Goal: Communication & Community: Answer question/provide support

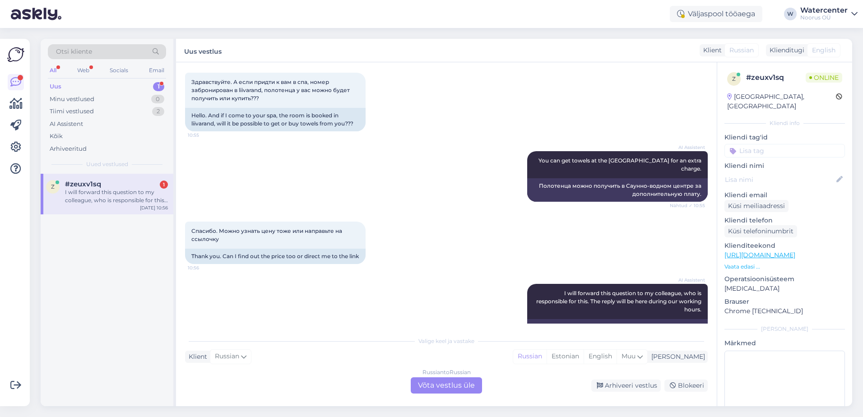
scroll to position [916, 0]
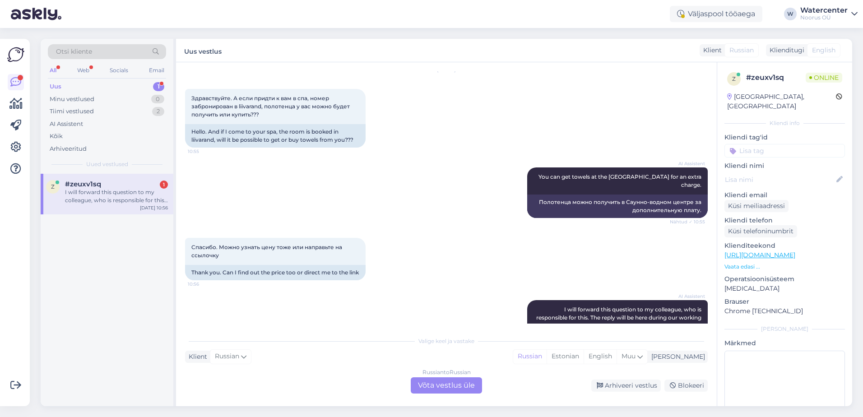
click at [460, 380] on div "Russian to Russian Võta vestlus üle" at bounding box center [446, 385] width 71 height 16
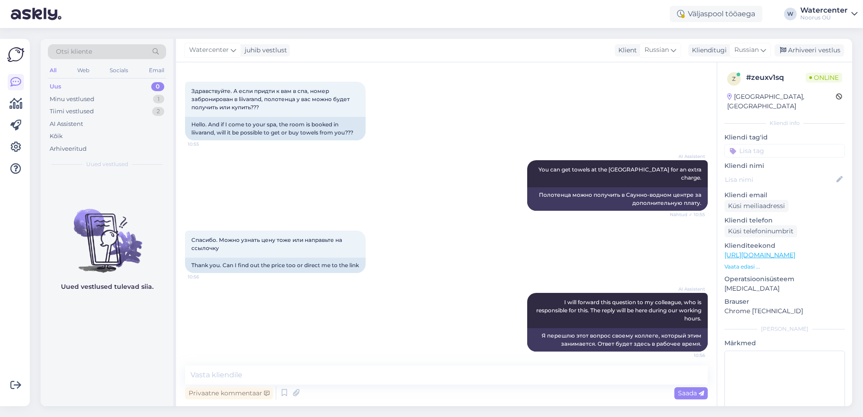
scroll to position [927, 0]
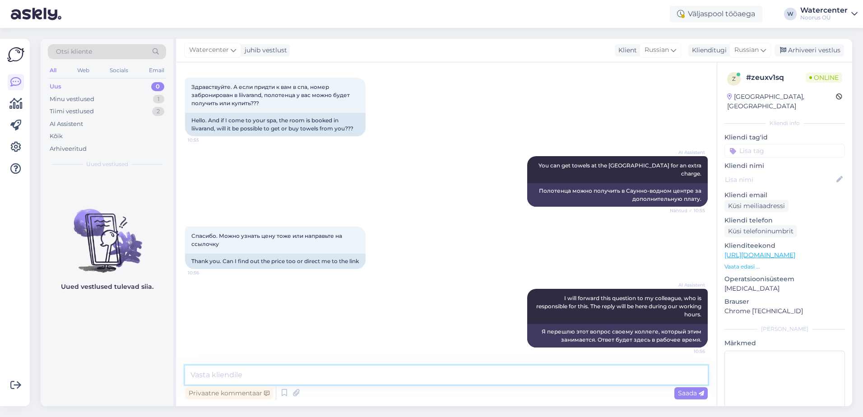
click at [222, 375] on textarea at bounding box center [446, 375] width 523 height 19
click at [415, 377] on textarea "Добрый день! Для проживающих в отеле Liivarand" at bounding box center [446, 375] width 523 height 19
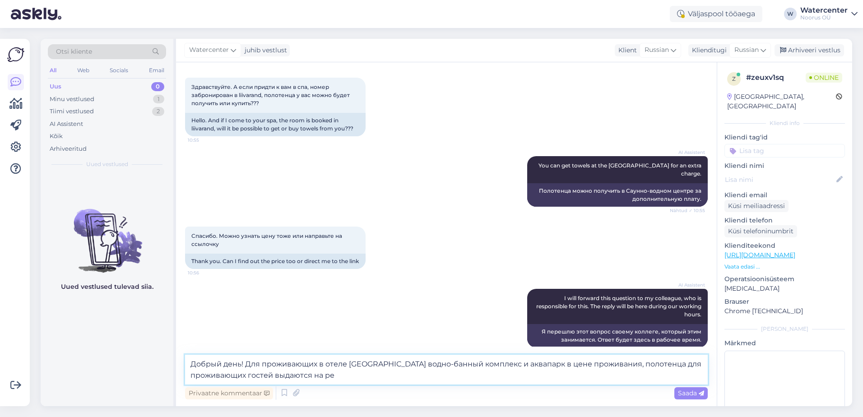
click at [343, 380] on textarea "Добрый день! Для проживающих в отеле Liivarand водно-банный комплекс и аквапарк…" at bounding box center [446, 370] width 523 height 30
type textarea "Добрый день! Для проживающих в отеле Liivarand водно-банный комплекс и аквапарк…"
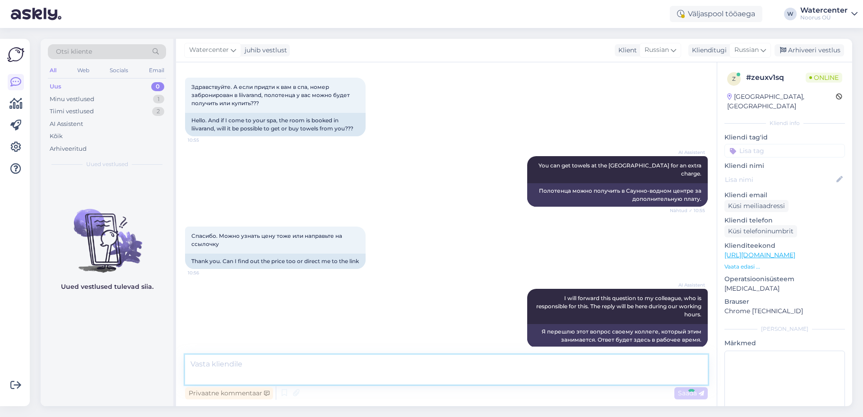
scroll to position [990, 0]
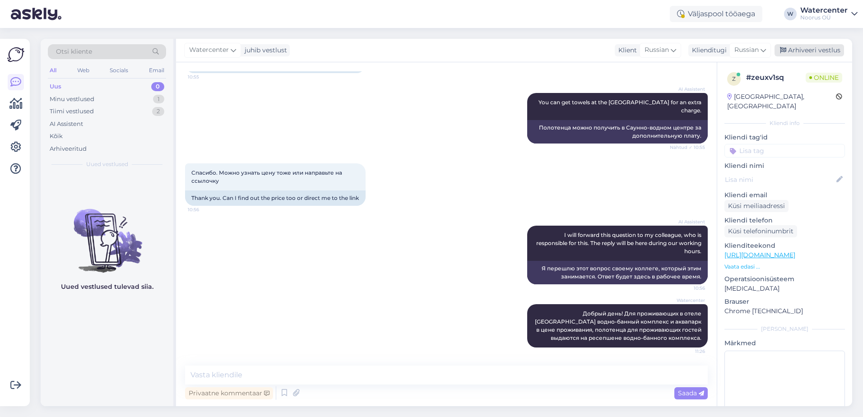
click at [808, 51] on div "Arhiveeri vestlus" at bounding box center [808, 50] width 69 height 12
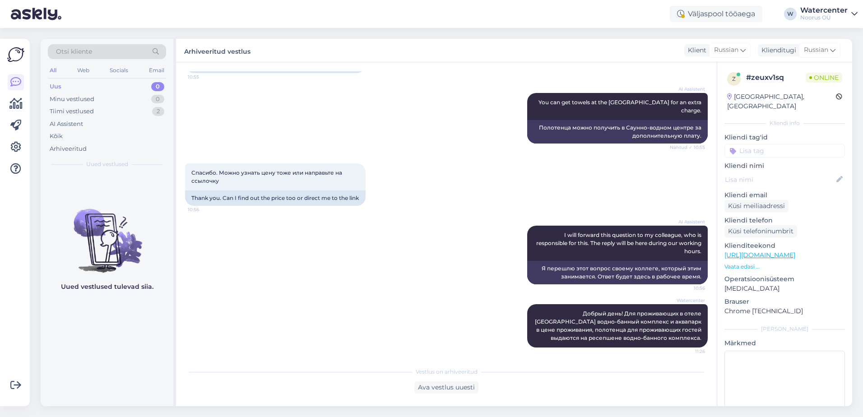
scroll to position [993, 0]
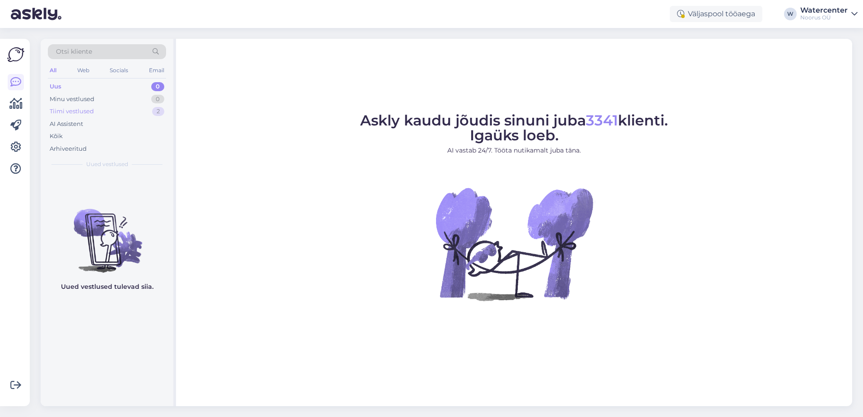
click at [95, 111] on div "Tiimi vestlused 2" at bounding box center [107, 111] width 118 height 13
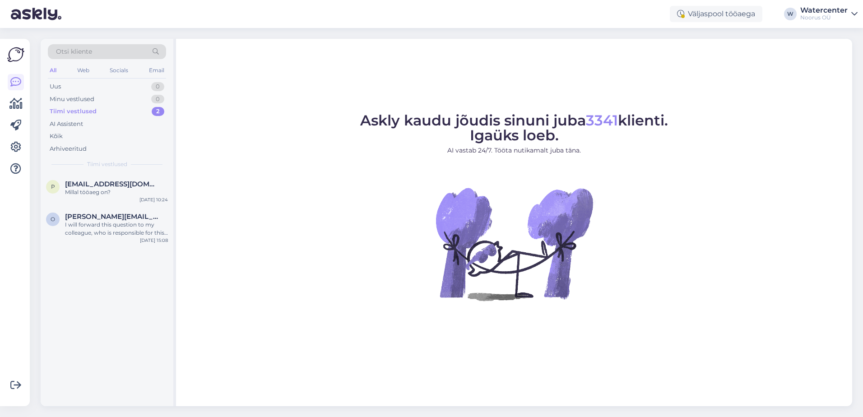
click at [123, 181] on span "[EMAIL_ADDRESS][DOMAIN_NAME]" at bounding box center [112, 184] width 94 height 8
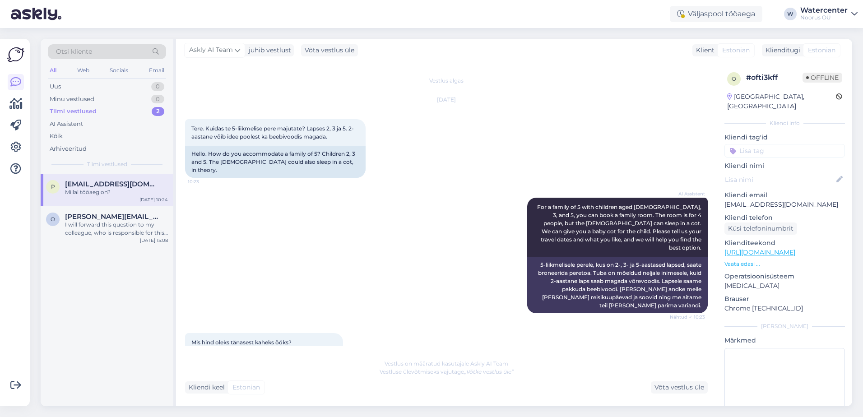
scroll to position [148, 0]
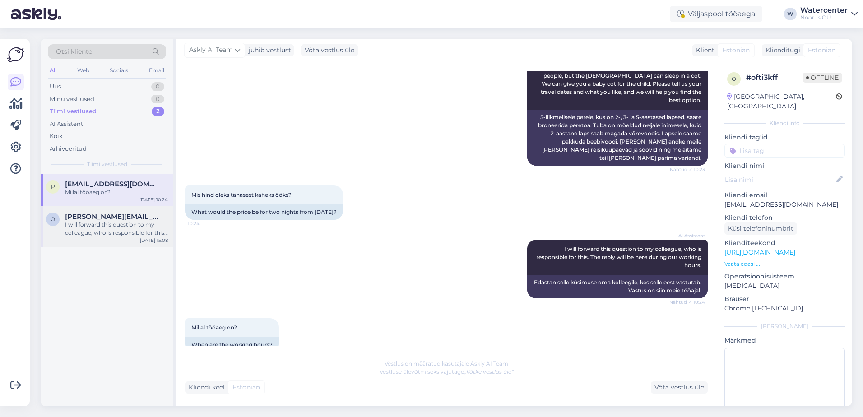
click at [135, 233] on div "I will forward this question to my colleague, who is responsible for this. The …" at bounding box center [116, 229] width 103 height 16
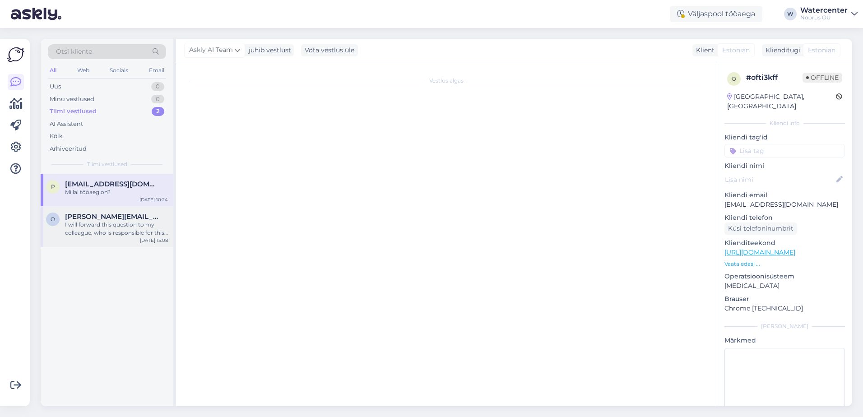
scroll to position [20, 0]
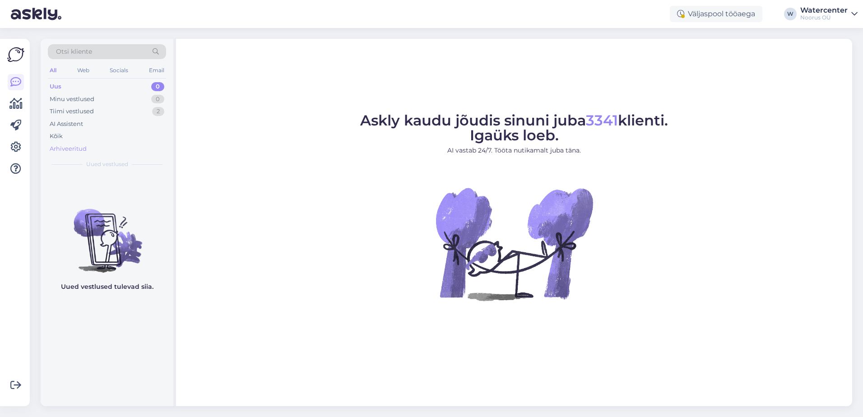
click at [90, 151] on div "Arhiveeritud" at bounding box center [107, 149] width 118 height 13
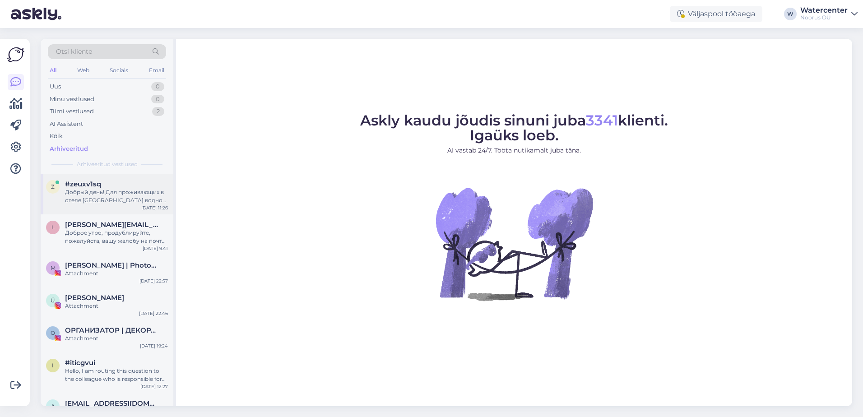
click at [139, 198] on div "Добрый день! Для проживающих в отеле [GEOGRAPHIC_DATA] водно-банный комплекс и …" at bounding box center [116, 196] width 103 height 16
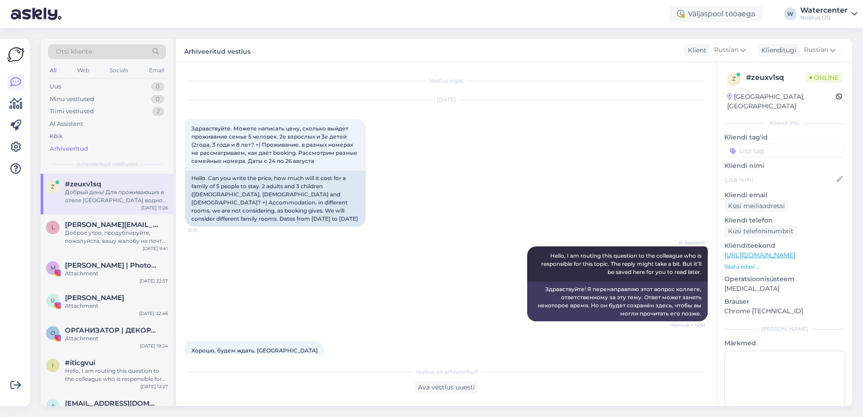
scroll to position [993, 0]
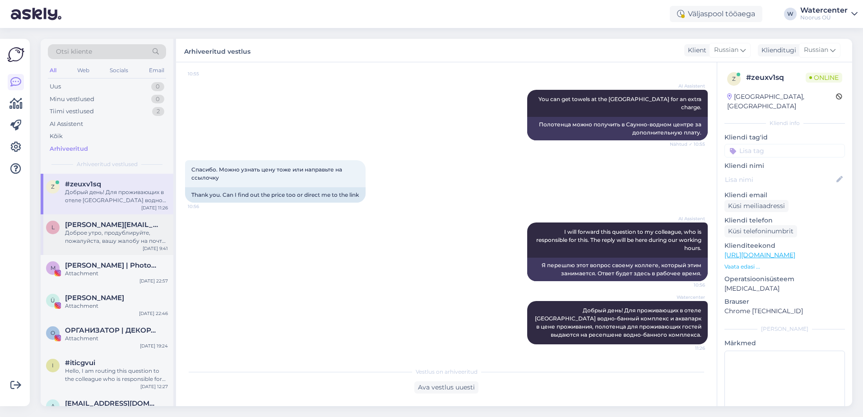
click at [128, 228] on span "[EMAIL_ADDRESS][DOMAIN_NAME]" at bounding box center [112, 225] width 94 height 8
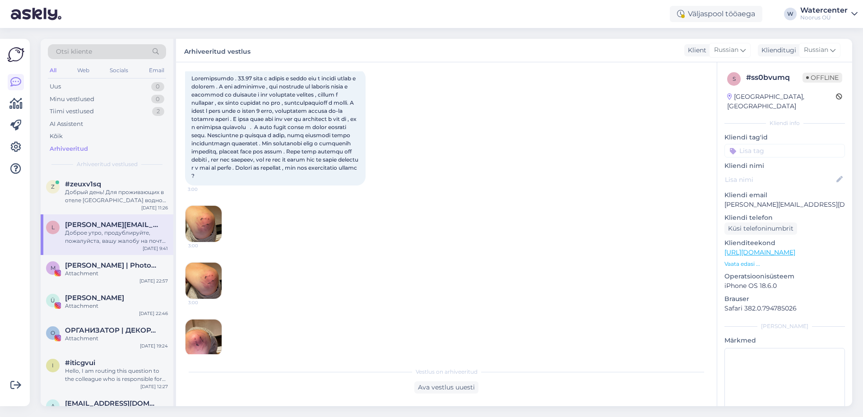
scroll to position [50, 0]
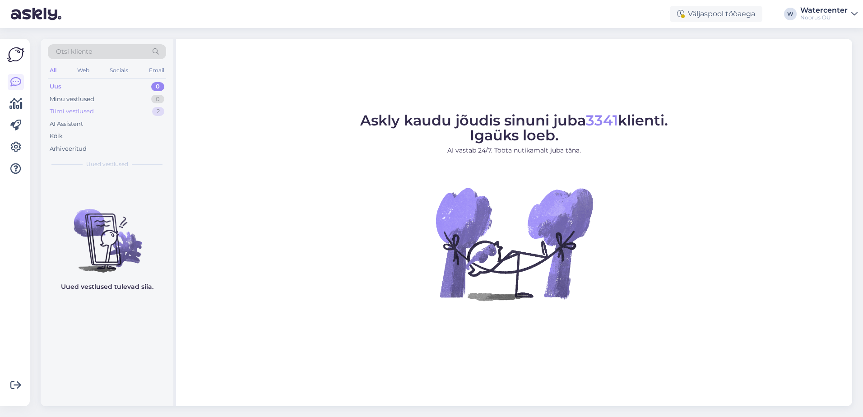
click at [131, 113] on div "Tiimi vestlused 2" at bounding box center [107, 111] width 118 height 13
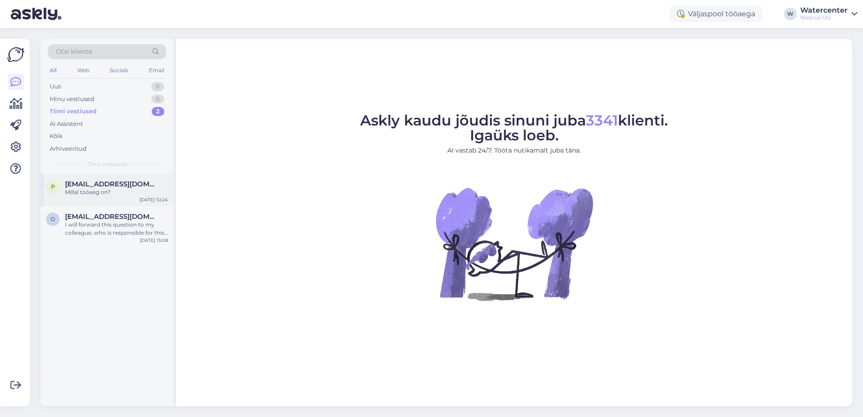
click at [143, 199] on div "[DATE] 10:24" at bounding box center [153, 199] width 28 height 7
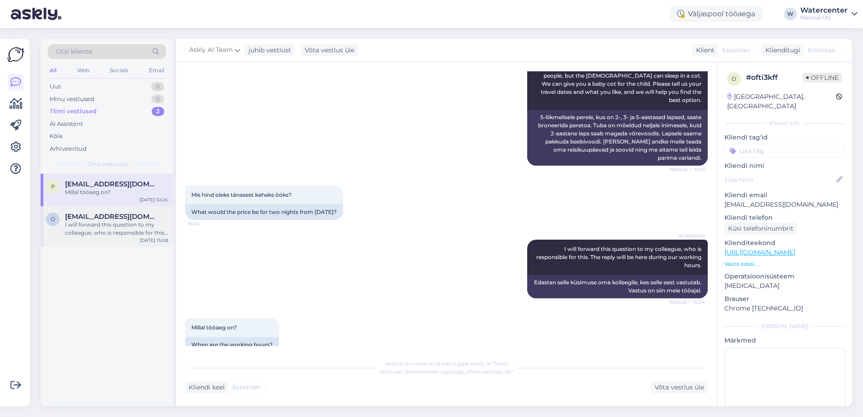
click at [145, 225] on div "I will forward this question to my colleague, who is responsible for this. The …" at bounding box center [116, 229] width 103 height 16
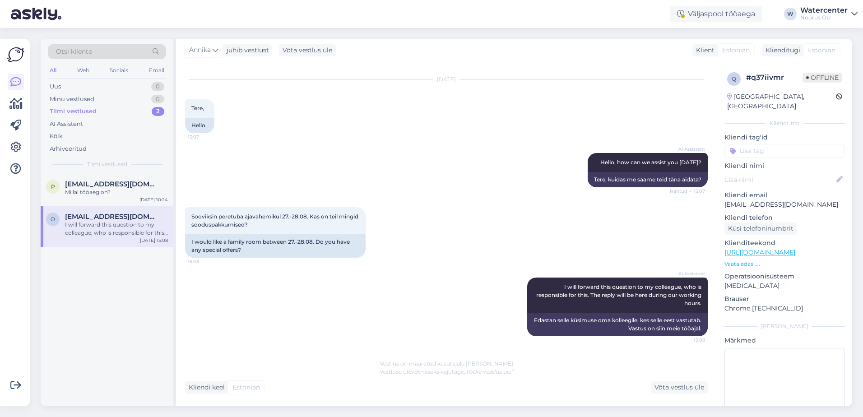
scroll to position [20, 0]
click at [120, 156] on div "Otsi kliente All Web Socials Email Uus 0 Minu vestlused 0 Tiimi vestlused 2 AI …" at bounding box center [107, 106] width 133 height 135
click at [113, 153] on div "Arhiveeritud" at bounding box center [107, 149] width 118 height 13
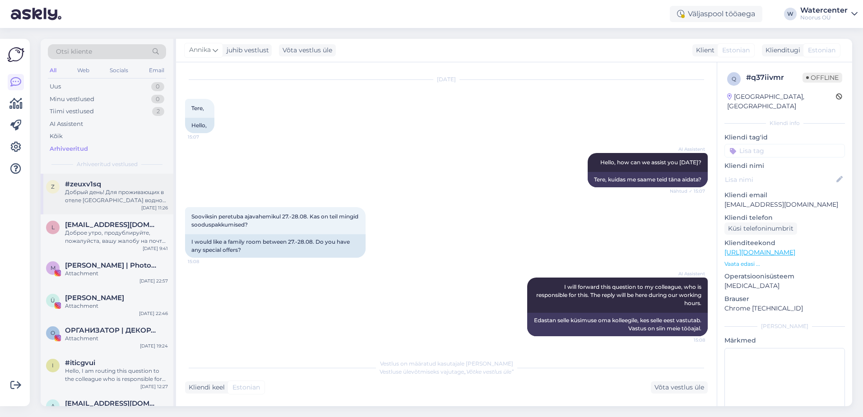
click at [129, 209] on div "z #zeuxv1sq Добрый день! Для проживающих в отеле Liivarand водно-банный комплек…" at bounding box center [107, 194] width 133 height 41
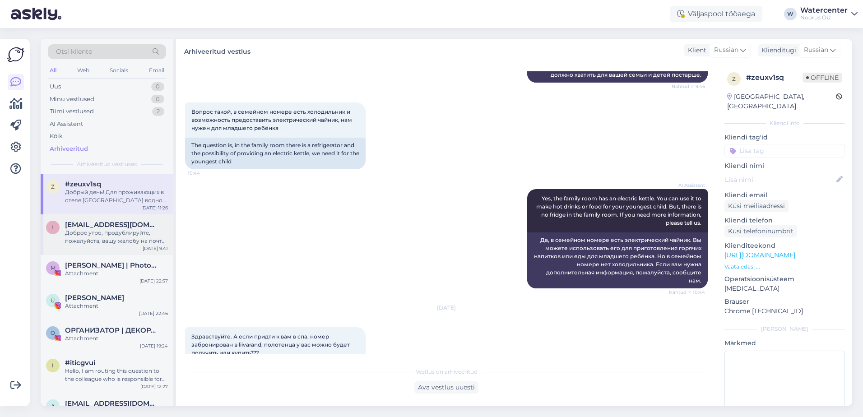
click at [109, 241] on div "Доброе утро, продублируйте, пожалуйста, вашу жалобу на почту руководителя водно…" at bounding box center [116, 237] width 103 height 16
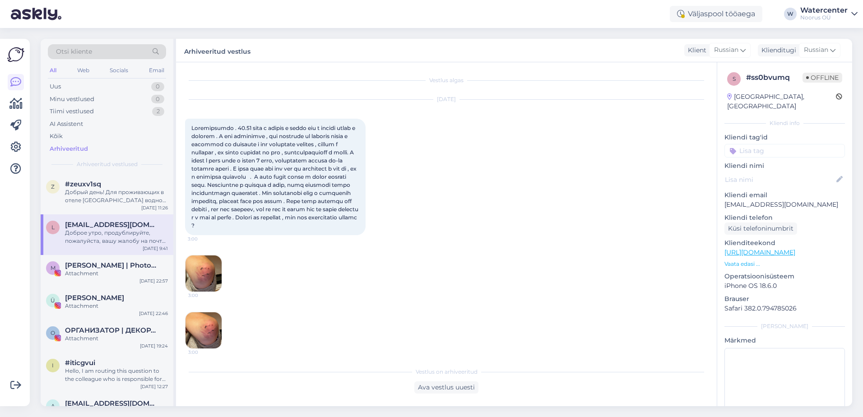
scroll to position [0, 0]
click at [203, 286] on img at bounding box center [203, 274] width 36 height 36
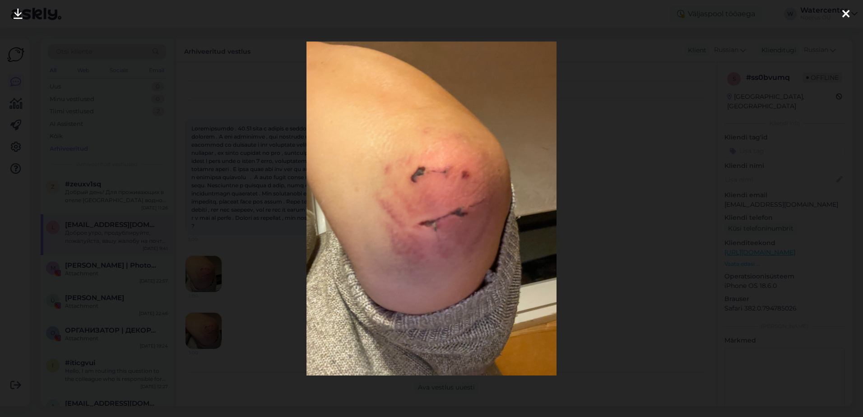
click at [634, 259] on div at bounding box center [431, 208] width 863 height 417
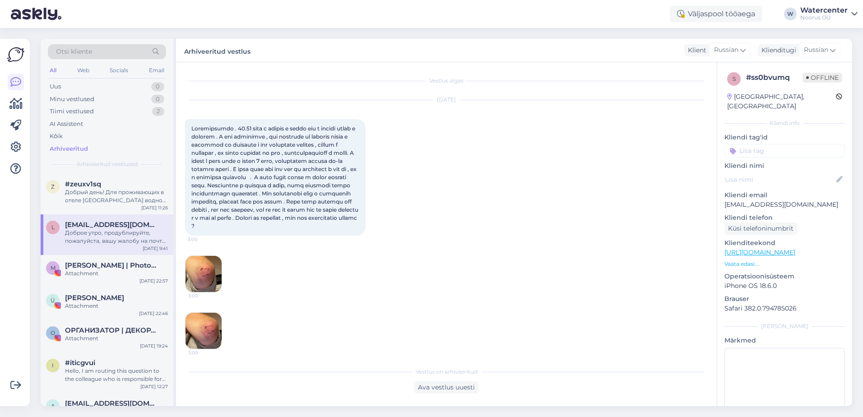
click at [192, 281] on img at bounding box center [203, 274] width 36 height 36
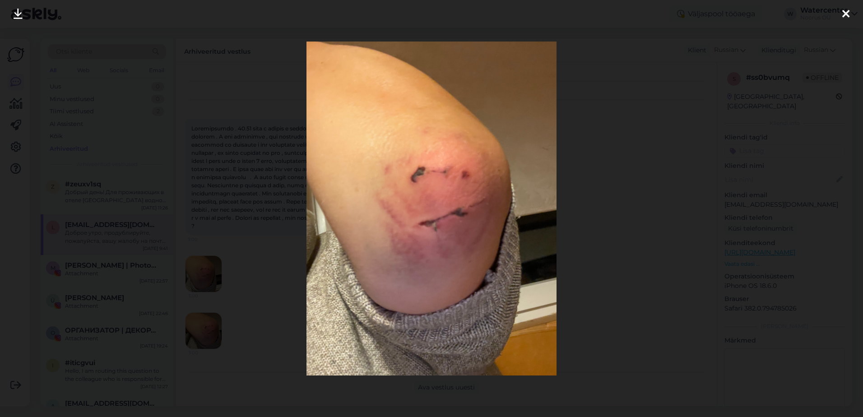
click at [603, 242] on div at bounding box center [431, 208] width 863 height 417
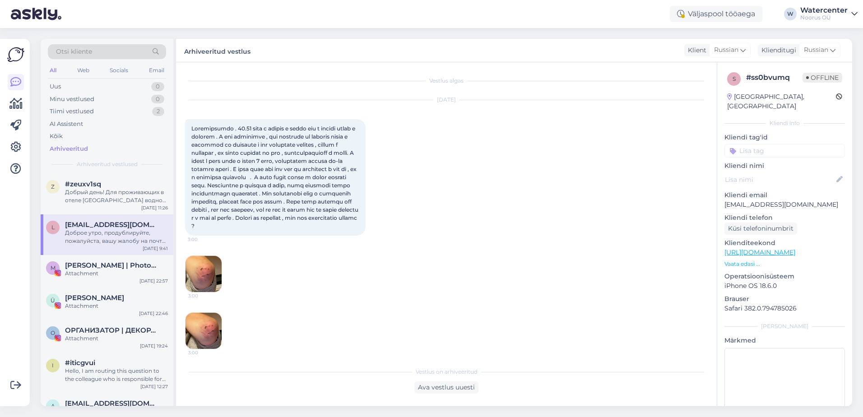
click at [200, 342] on img at bounding box center [203, 331] width 36 height 36
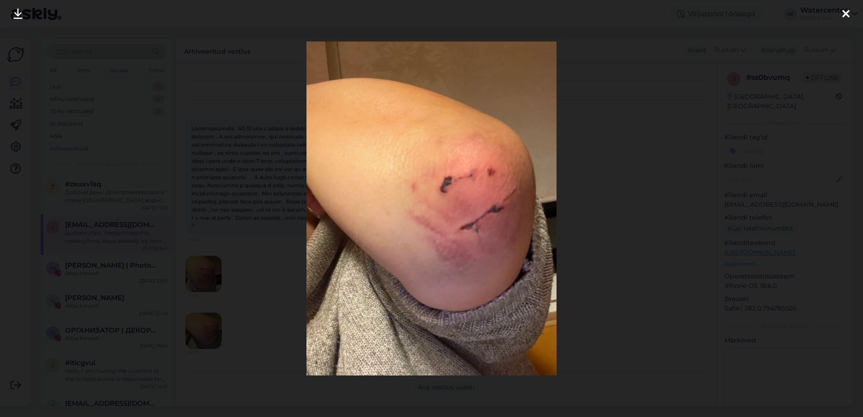
click at [590, 293] on div at bounding box center [431, 208] width 863 height 417
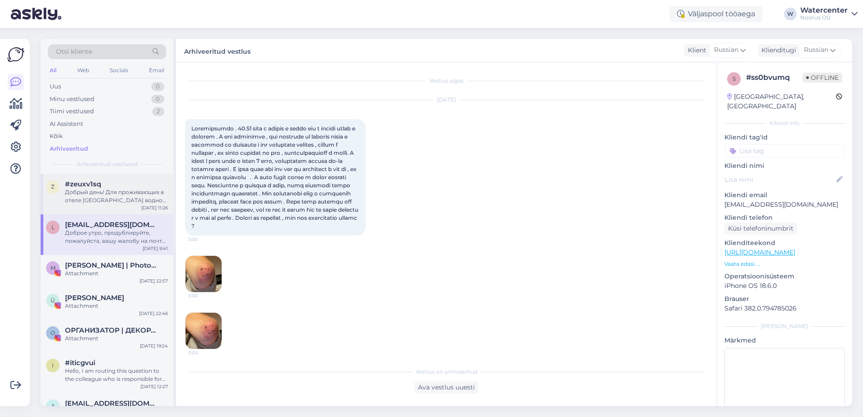
click at [142, 195] on div "Добрый день! Для проживающих в отеле Liivarand водно-банный комплекс и аквапарк…" at bounding box center [116, 196] width 103 height 16
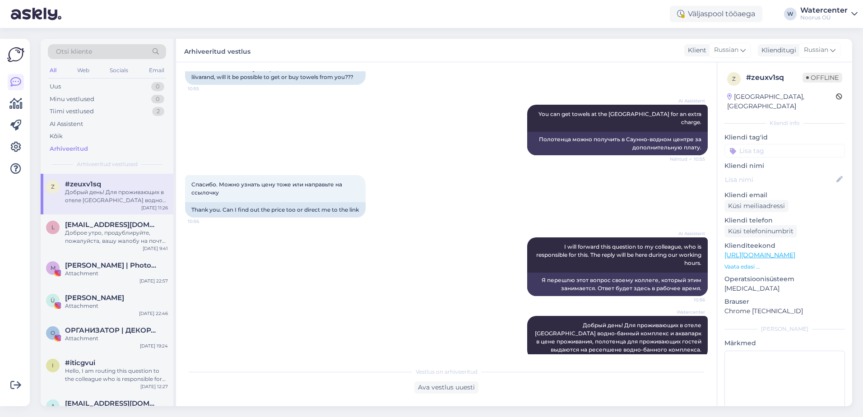
scroll to position [993, 0]
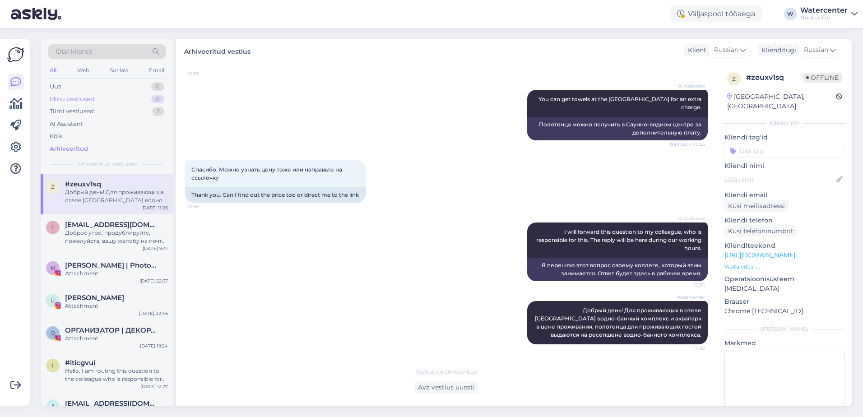
click at [73, 104] on div "Minu vestlused 0" at bounding box center [107, 99] width 118 height 13
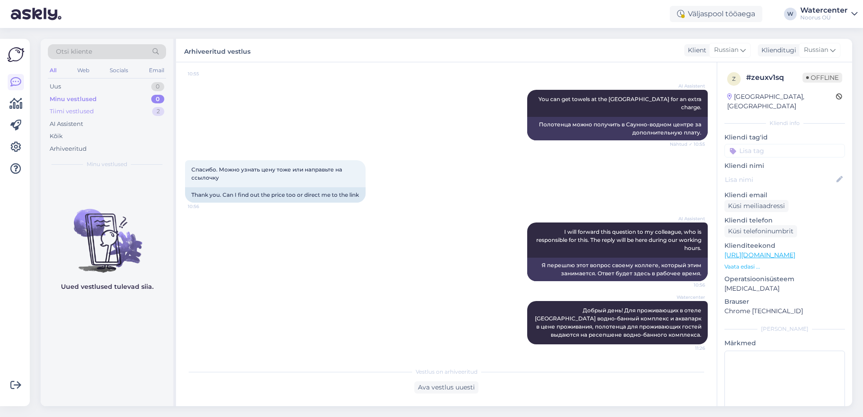
click at [74, 113] on div "Tiimi vestlused" at bounding box center [72, 111] width 44 height 9
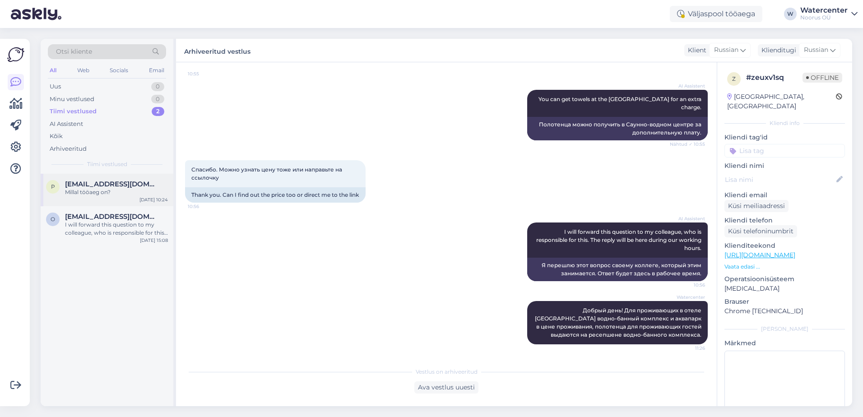
click at [103, 204] on div "p priit.solovjev@gmail.com Millal tööaeg on? Aug 24 10:24" at bounding box center [107, 190] width 133 height 32
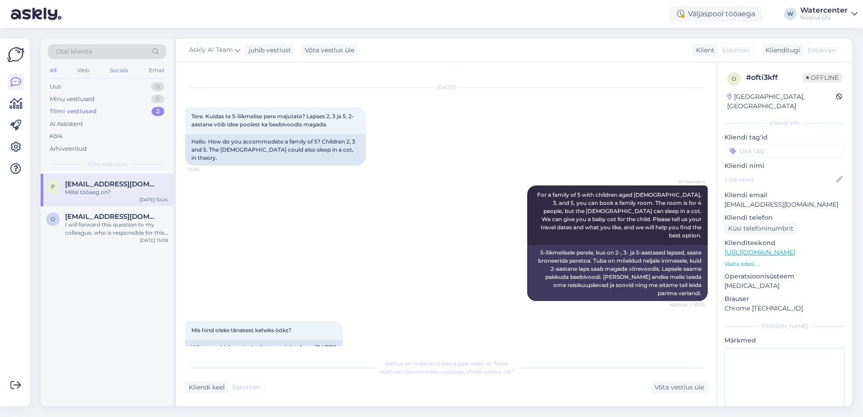
scroll to position [0, 0]
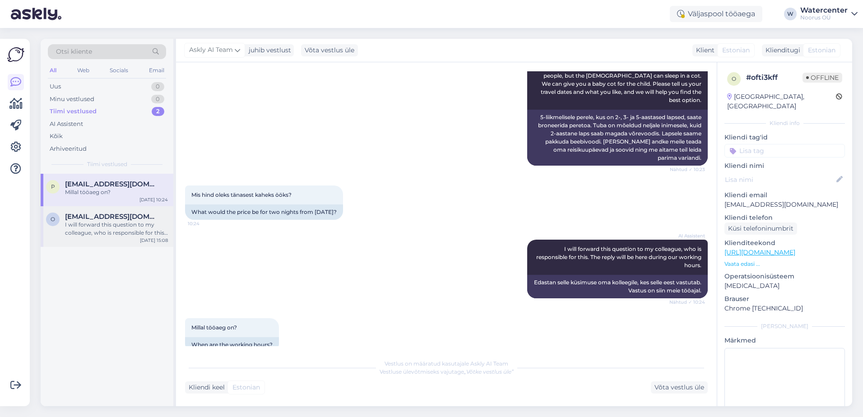
click at [147, 237] on div "[DATE] 15:08" at bounding box center [154, 240] width 28 height 7
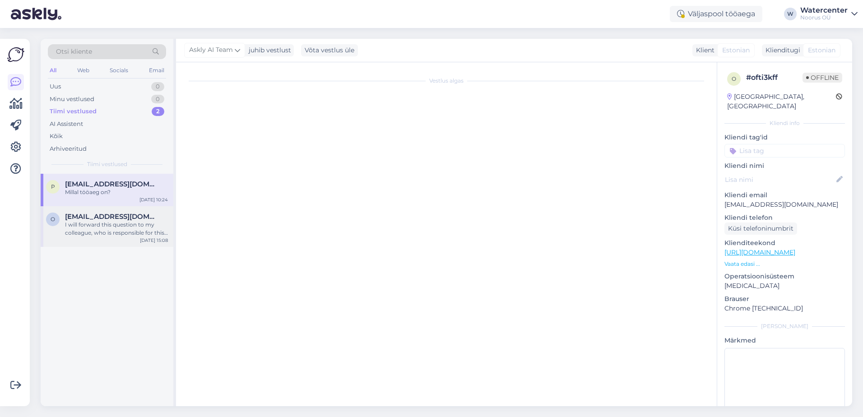
scroll to position [20, 0]
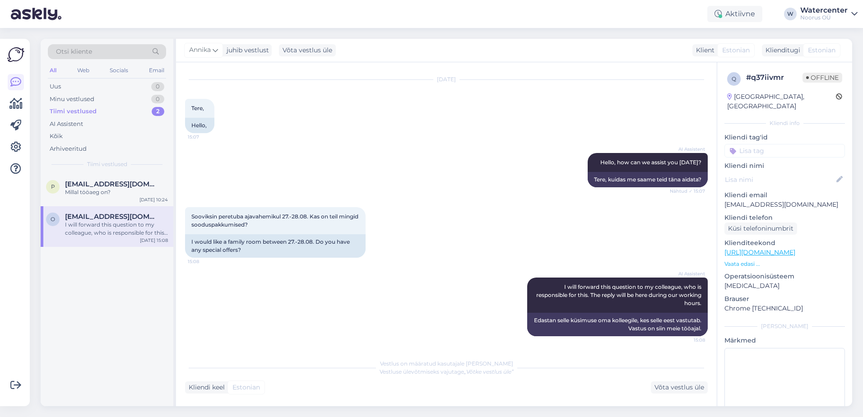
click at [163, 155] on div "Otsi kliente All Web Socials Email Uus 0 Minu vestlused 0 Tiimi vestlused 2 AI …" at bounding box center [107, 106] width 133 height 135
click at [146, 153] on div "Arhiveeritud" at bounding box center [107, 149] width 118 height 13
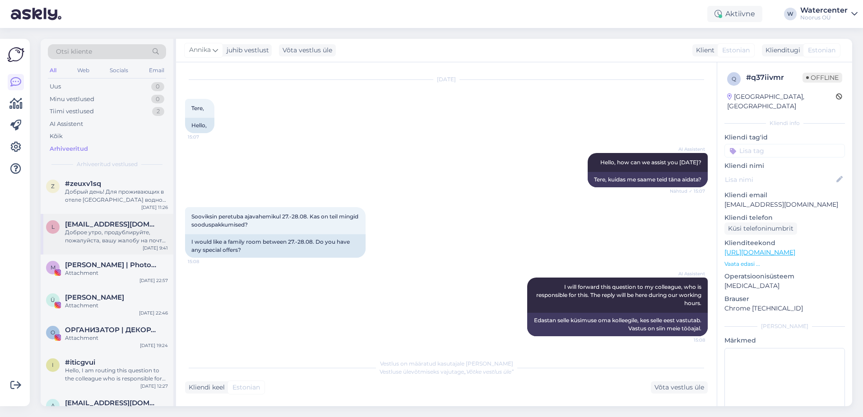
scroll to position [0, 0]
click at [136, 235] on div "Доброе утро, продублируйте, пожалуйста, вашу жалобу на почту руководителя водно…" at bounding box center [116, 237] width 103 height 16
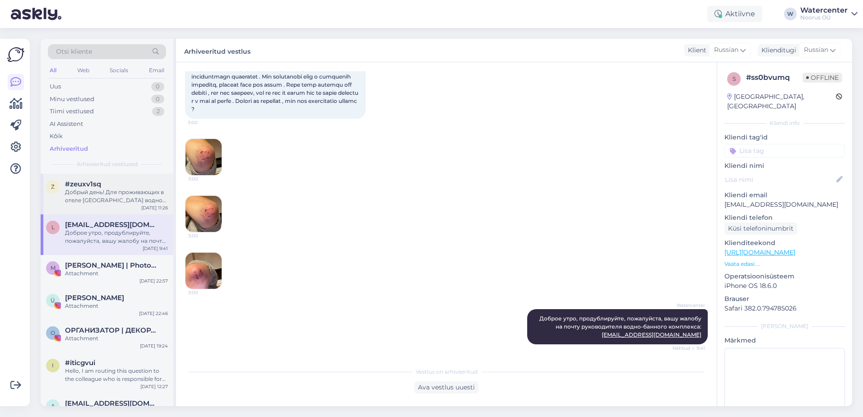
click at [122, 212] on div "z #zeuxv1sq Добрый день! Для проживающих в отеле Liivarand водно-банный комплек…" at bounding box center [107, 194] width 133 height 41
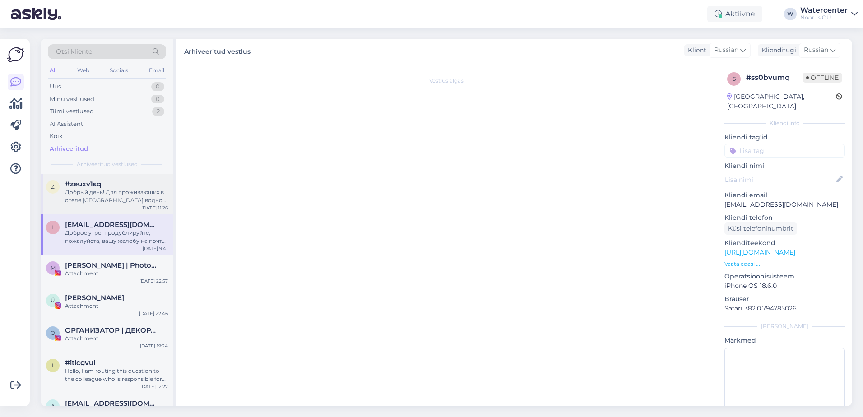
scroll to position [993, 0]
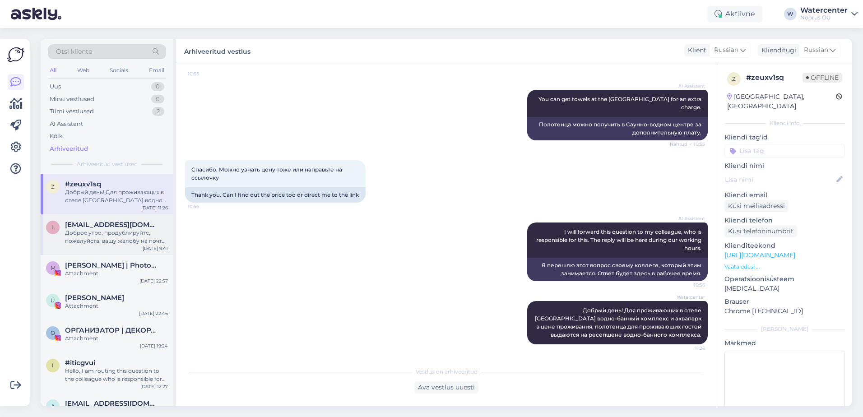
click at [125, 229] on div "Доброе утро, продублируйте, пожалуйста, вашу жалобу на почту руководителя водно…" at bounding box center [116, 237] width 103 height 16
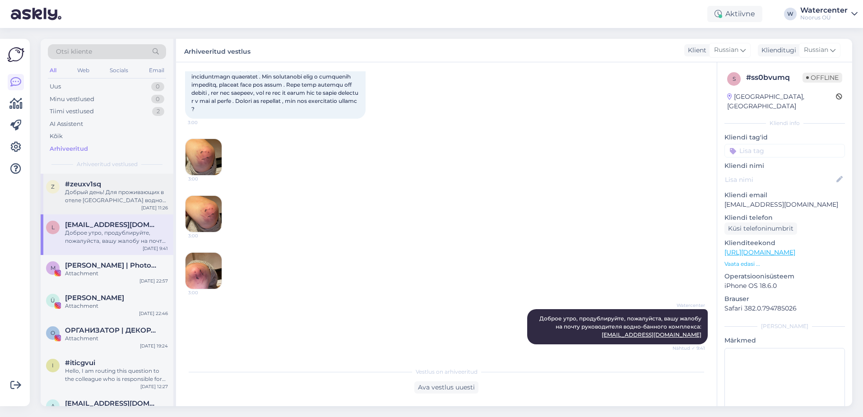
click at [130, 187] on div "#zeuxv1sq" at bounding box center [116, 184] width 103 height 8
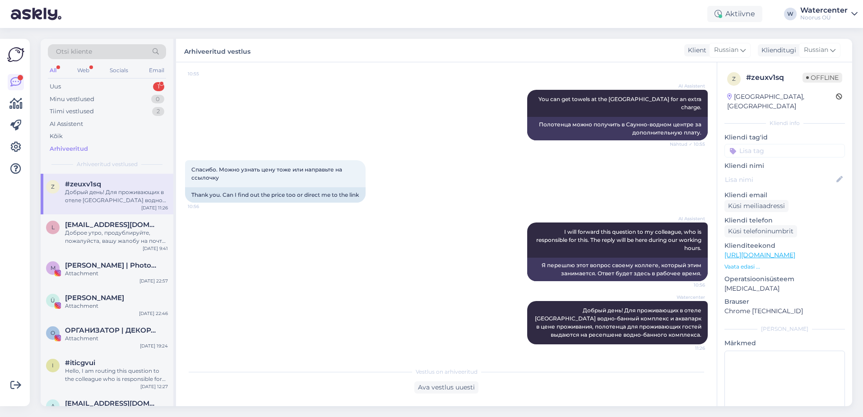
click at [91, 89] on div "Uus 1" at bounding box center [107, 86] width 118 height 13
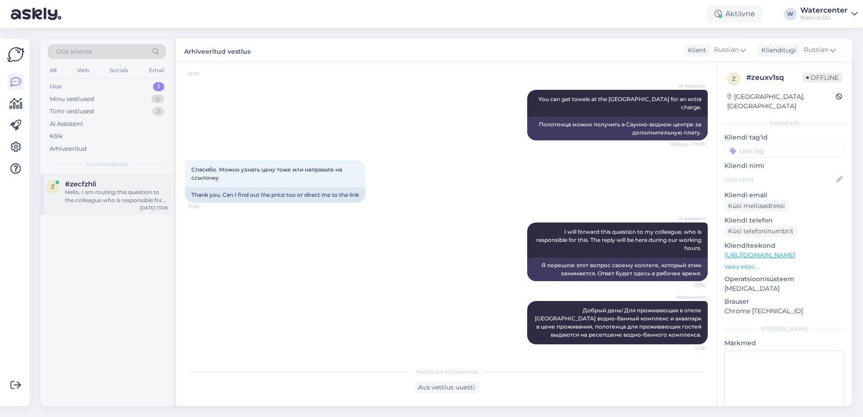
click at [122, 195] on div "Hello, I am routing this question to the colleague who is responsible for this …" at bounding box center [116, 196] width 103 height 16
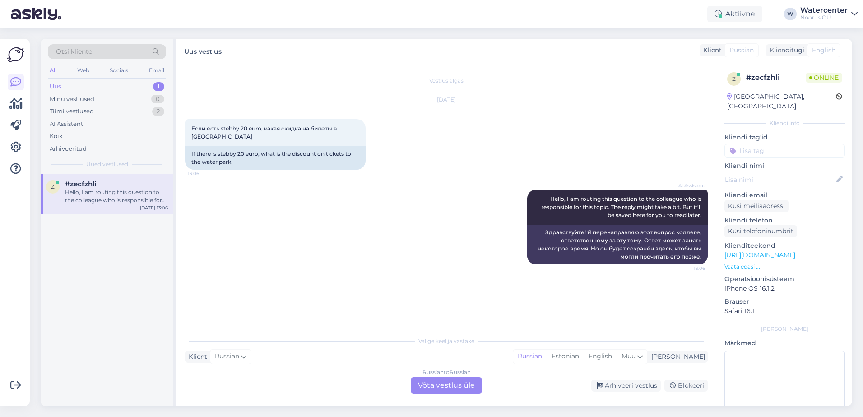
click at [455, 383] on div "Russian to Russian Võta vestlus üle" at bounding box center [446, 385] width 71 height 16
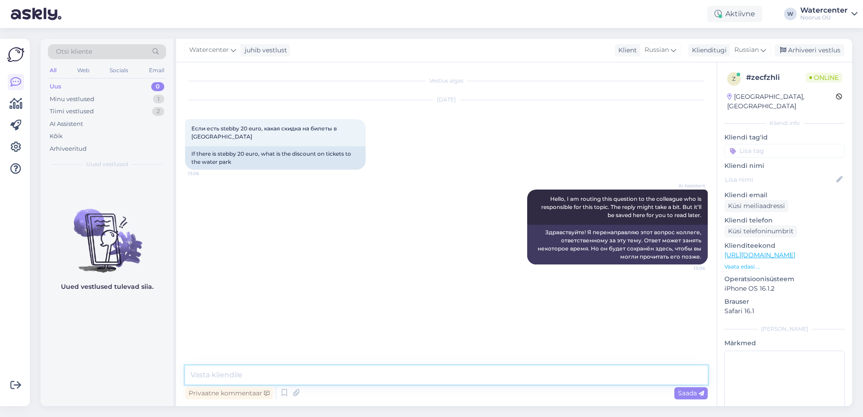
click at [357, 372] on textarea at bounding box center [446, 375] width 523 height 19
click at [533, 375] on textarea "Добрый день! Через Stebby нет никаких скидок. Ваш работодатель компенсирует час…" at bounding box center [446, 375] width 523 height 19
click at [590, 378] on textarea "Добрый день! Через Stebby нет никаких скидок. Ваш работодатель компенсирует час…" at bounding box center [446, 375] width 523 height 19
type textarea "Добрый день! Через Stebby нет никаких скидок. Ваш работодатель компенсирует час…"
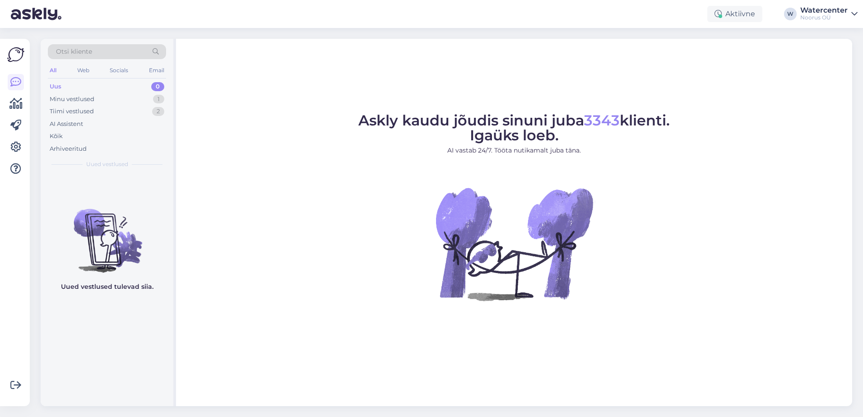
click at [88, 100] on div "Minu vestlused" at bounding box center [72, 99] width 45 height 9
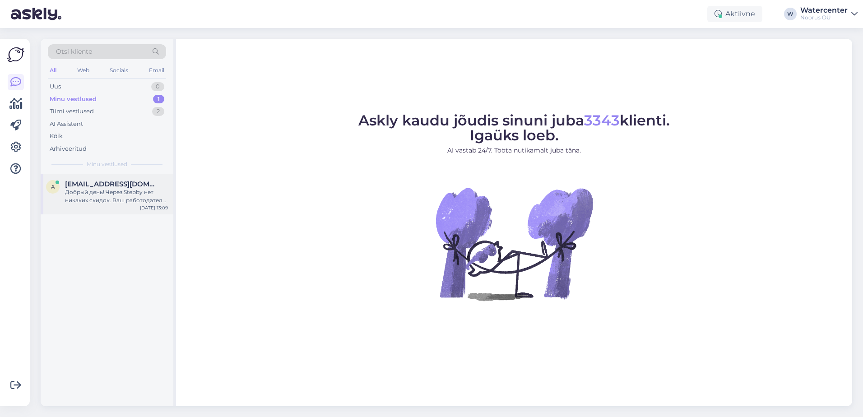
click at [97, 192] on div "Добрый день! Через Stebby нет никаких скидок. Ваш работодатель компенсирует час…" at bounding box center [116, 196] width 103 height 16
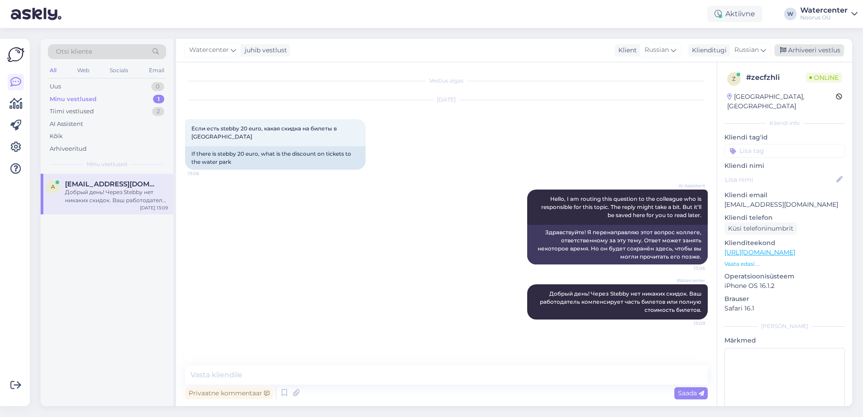
click at [813, 50] on div "Arhiveeri vestlus" at bounding box center [808, 50] width 69 height 12
